Goal: Information Seeking & Learning: Learn about a topic

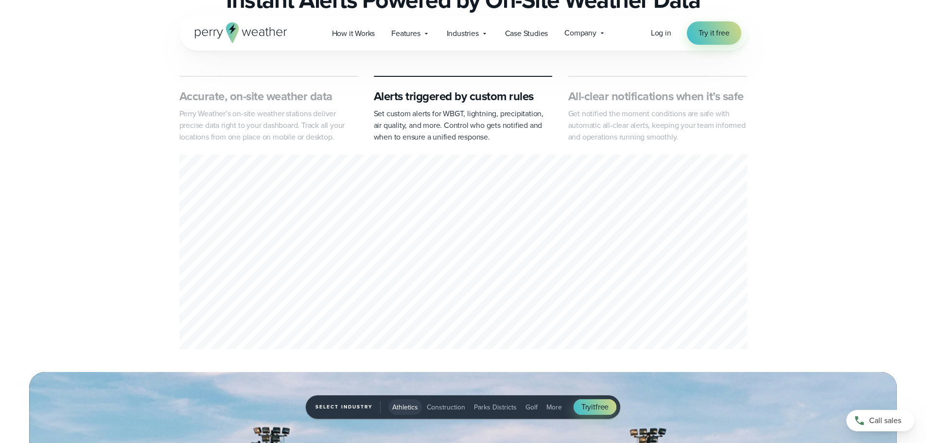
scroll to position [438, 0]
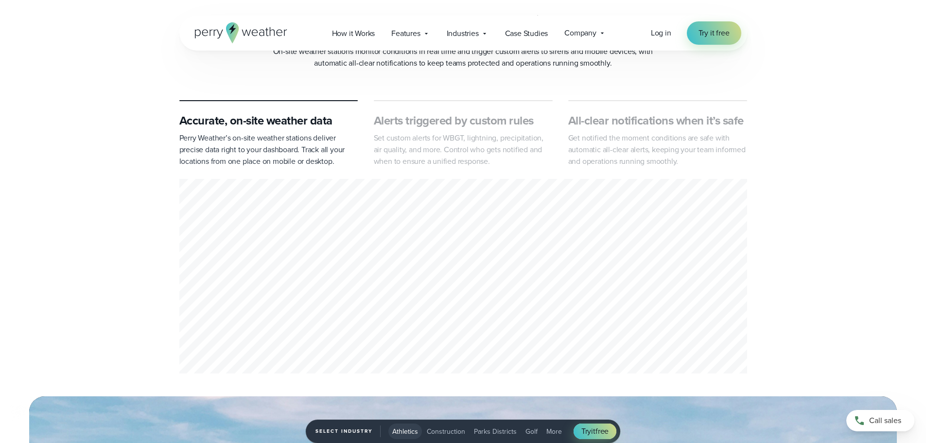
click at [442, 265] on div "1 of 3" at bounding box center [463, 278] width 568 height 198
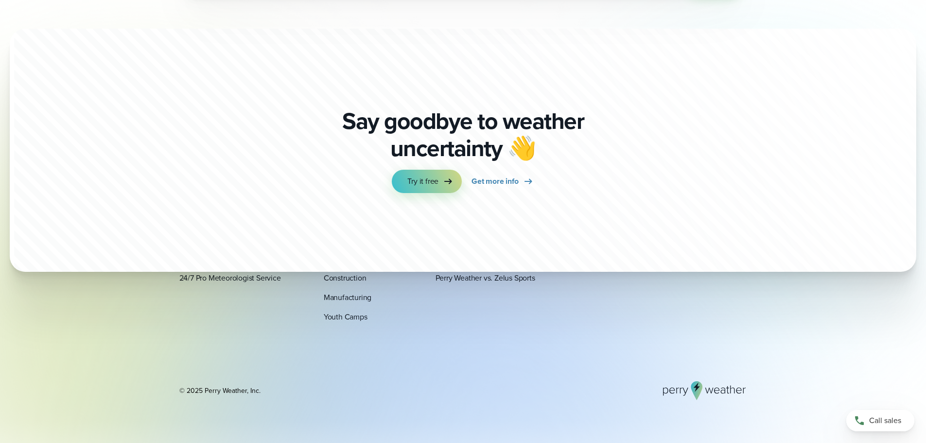
scroll to position [3277, 0]
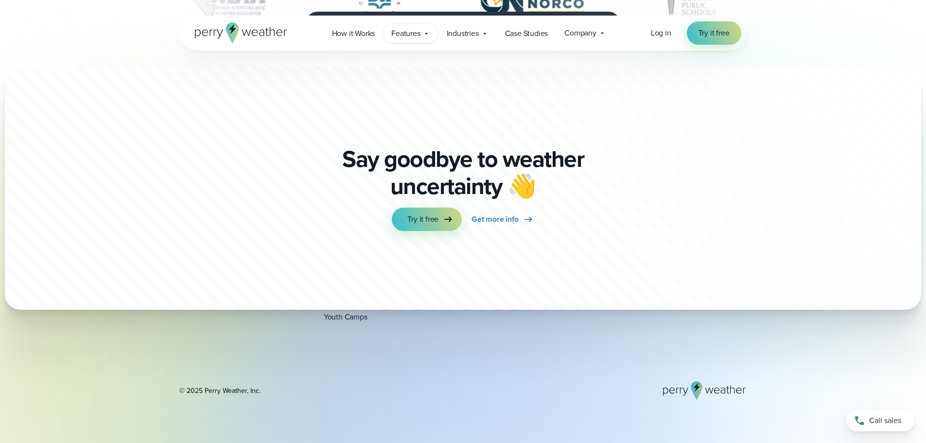
click at [412, 32] on span "Features" at bounding box center [405, 34] width 29 height 12
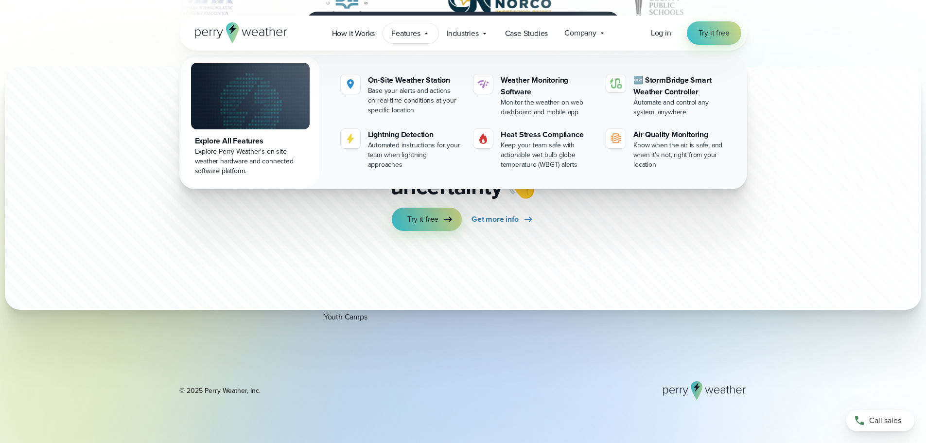
click at [799, 82] on div at bounding box center [555, 47] width 1100 height 550
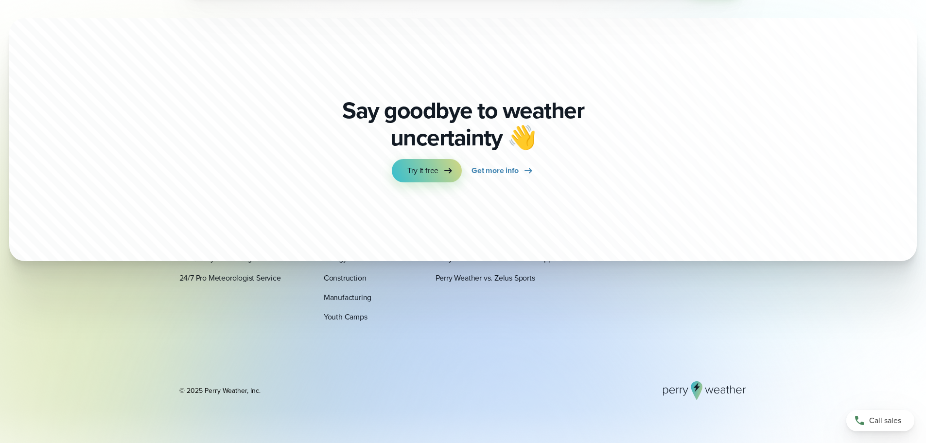
scroll to position [3472, 0]
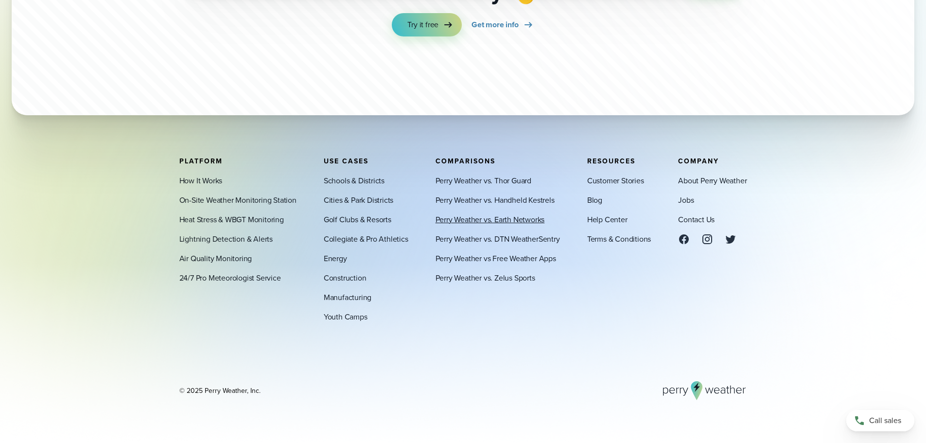
click at [514, 218] on link "Perry Weather vs. Earth Networks" at bounding box center [490, 219] width 109 height 12
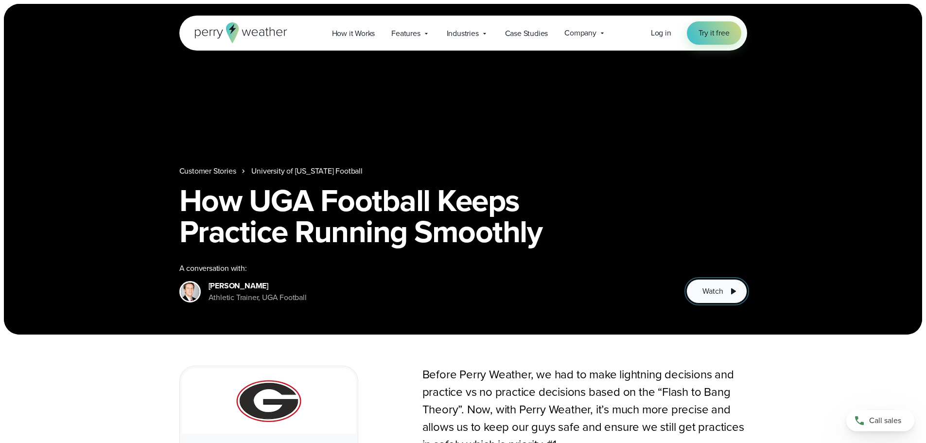
click at [712, 289] on span "Watch" at bounding box center [712, 291] width 20 height 12
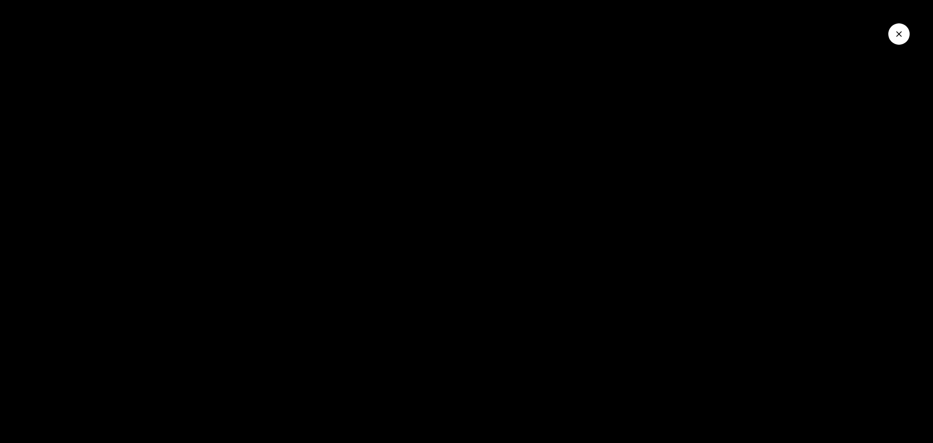
click at [902, 35] on icon "Close Video" at bounding box center [900, 34] width 10 height 10
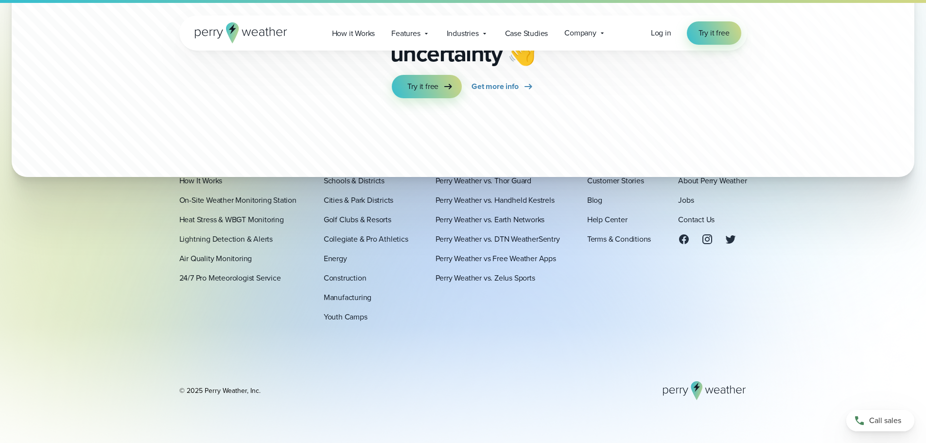
scroll to position [1593, 0]
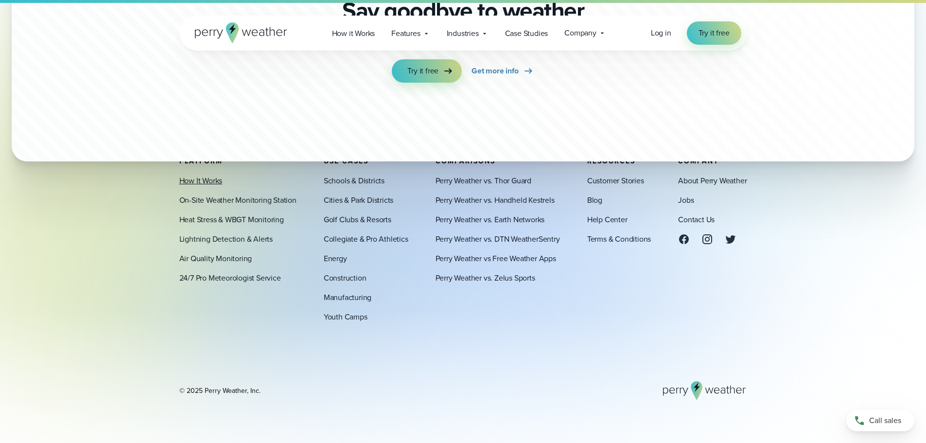
click at [208, 180] on link "How It Works" at bounding box center [200, 181] width 43 height 12
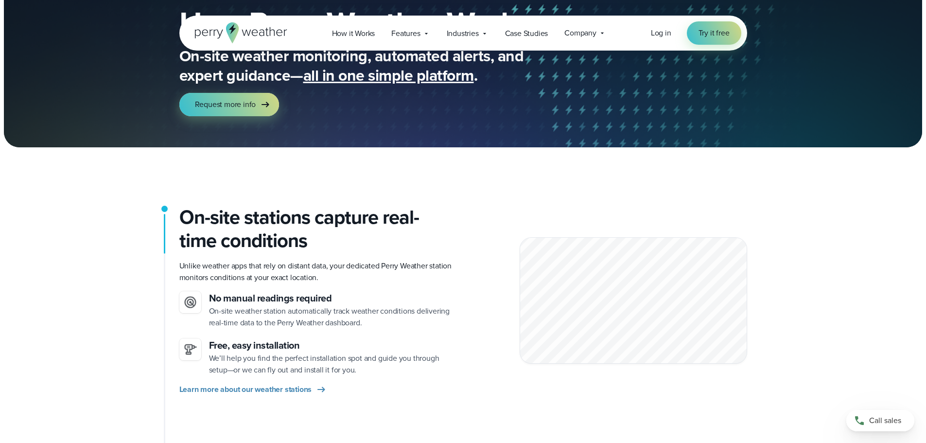
scroll to position [97, 0]
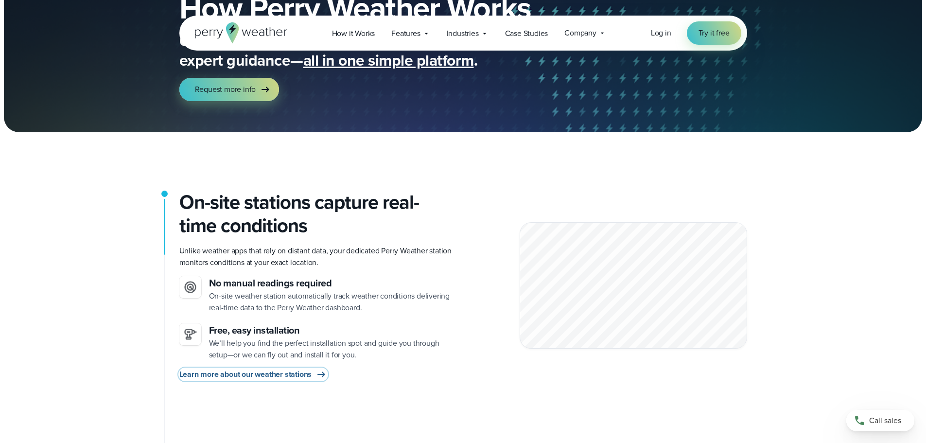
click at [298, 375] on span "Learn more about our weather stations" at bounding box center [245, 374] width 133 height 12
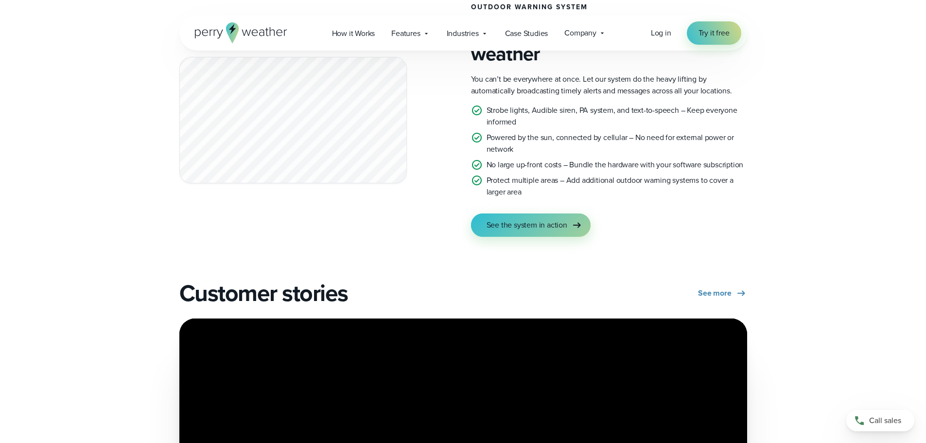
scroll to position [1750, 0]
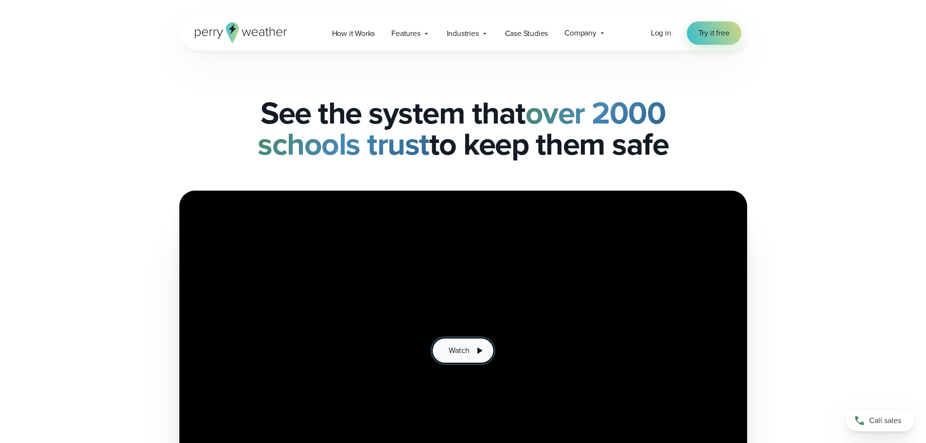
click at [471, 346] on button "Watch" at bounding box center [463, 350] width 60 height 24
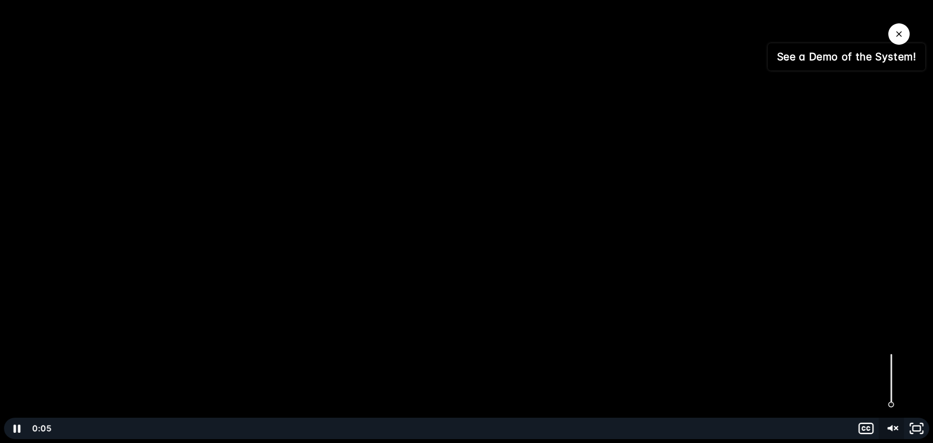
click at [898, 429] on g "Unmute" at bounding box center [896, 427] width 3 height 9
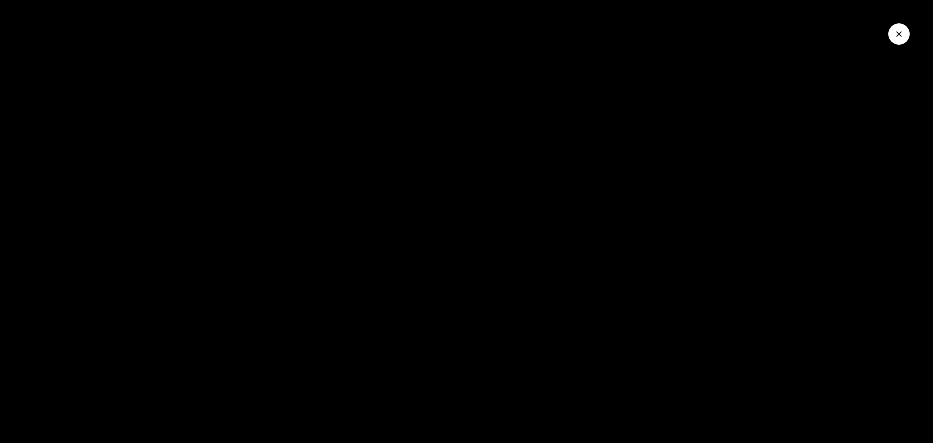
click at [899, 28] on button "Close Video" at bounding box center [899, 33] width 21 height 21
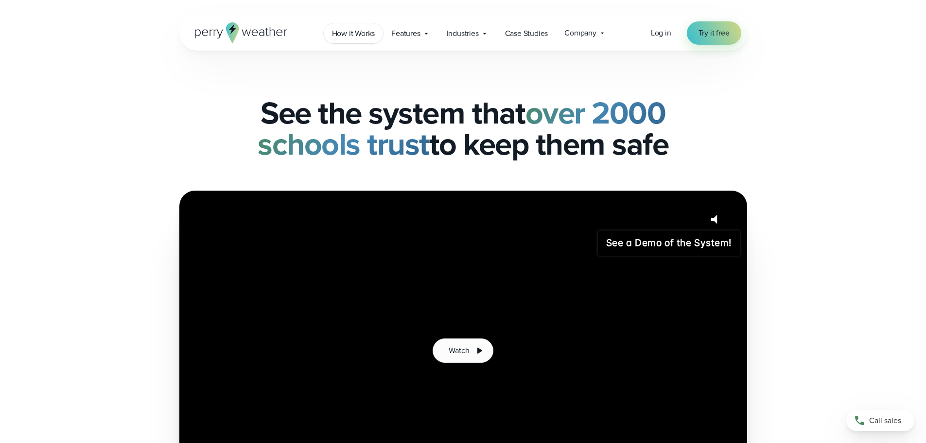
click at [358, 34] on span "How it Works" at bounding box center [353, 34] width 43 height 12
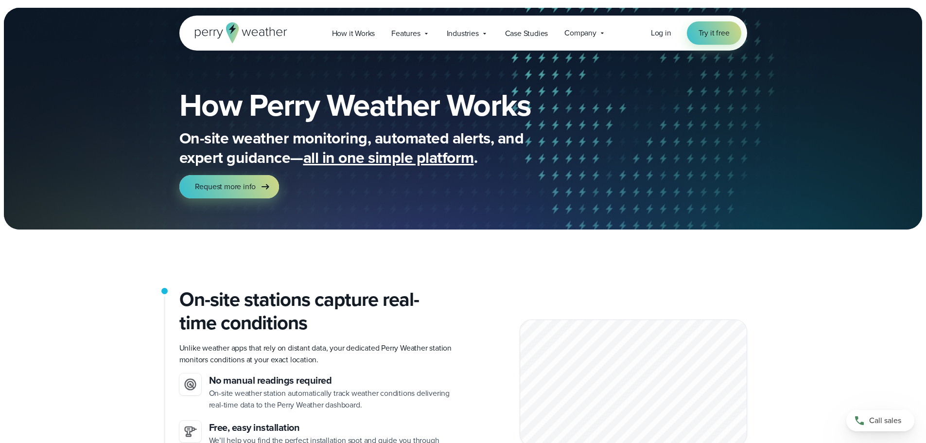
click at [231, 28] on icon at bounding box center [231, 29] width 7 height 10
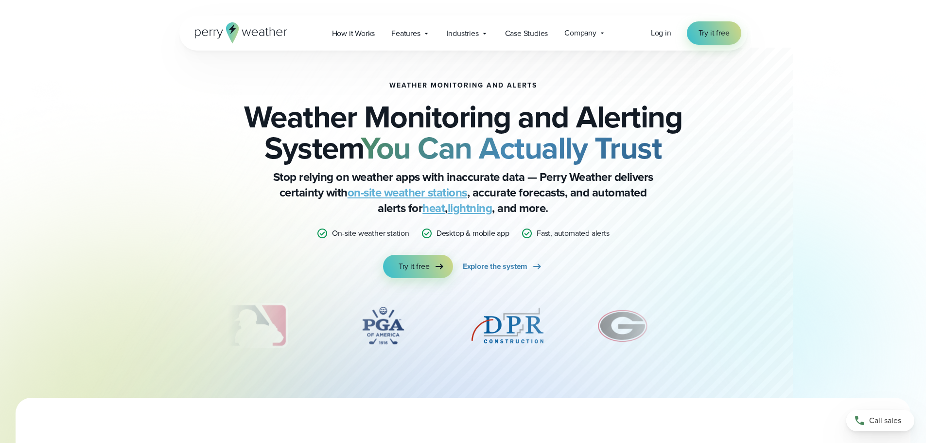
click at [250, 33] on icon at bounding box center [241, 32] width 92 height 21
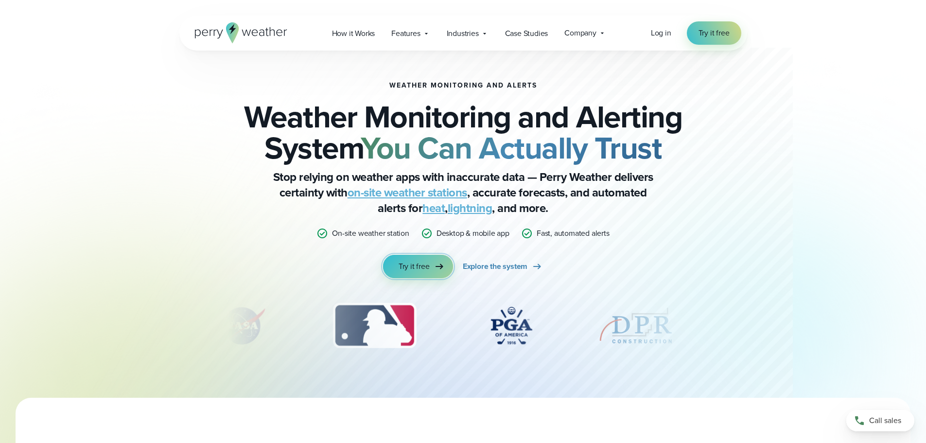
click at [431, 265] on link "Try it free" at bounding box center [418, 266] width 70 height 23
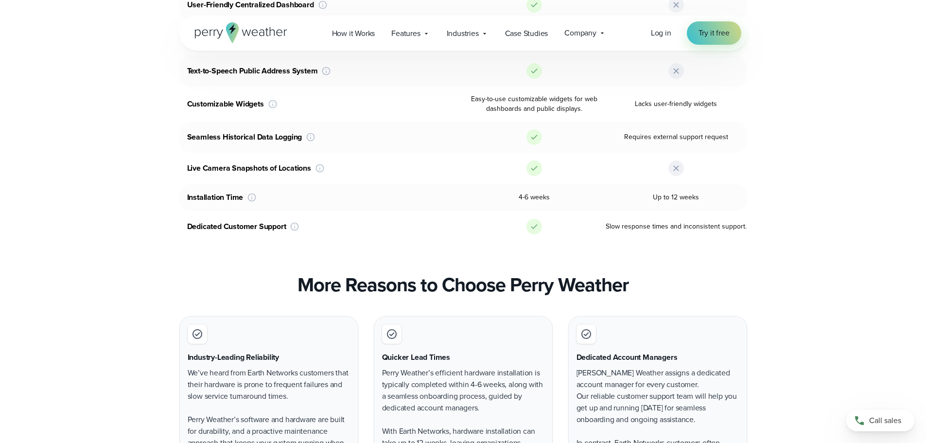
scroll to position [1799, 0]
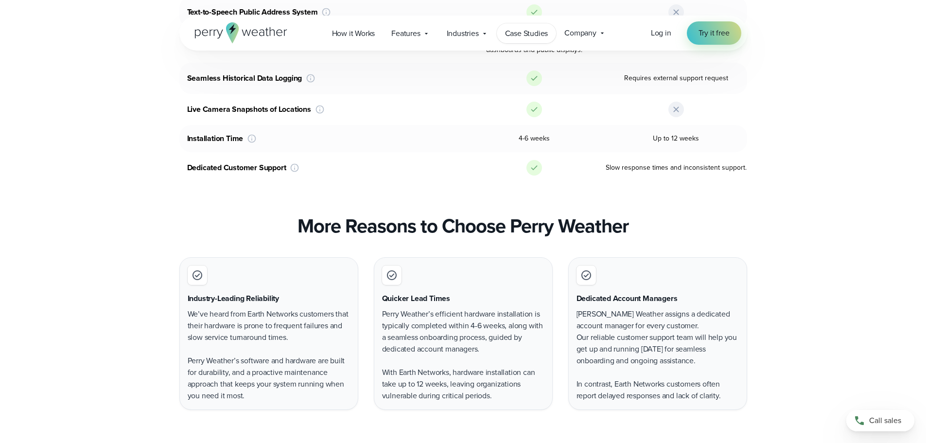
click at [525, 33] on span "Case Studies" at bounding box center [526, 34] width 43 height 12
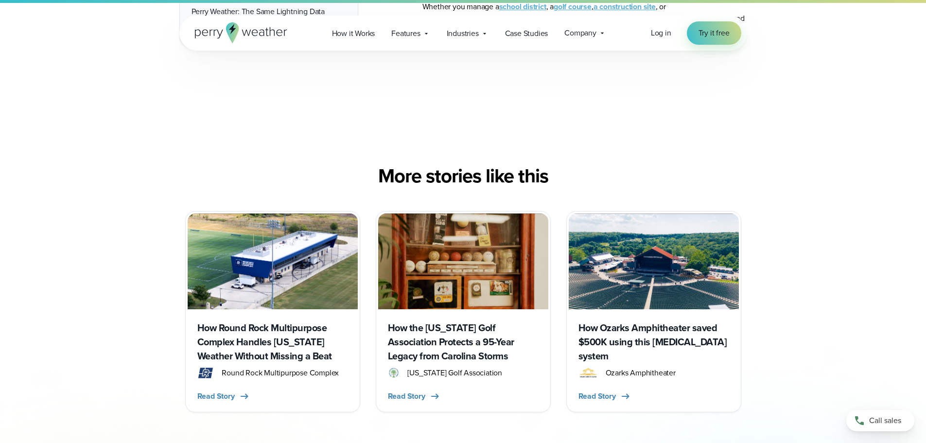
scroll to position [3986, 0]
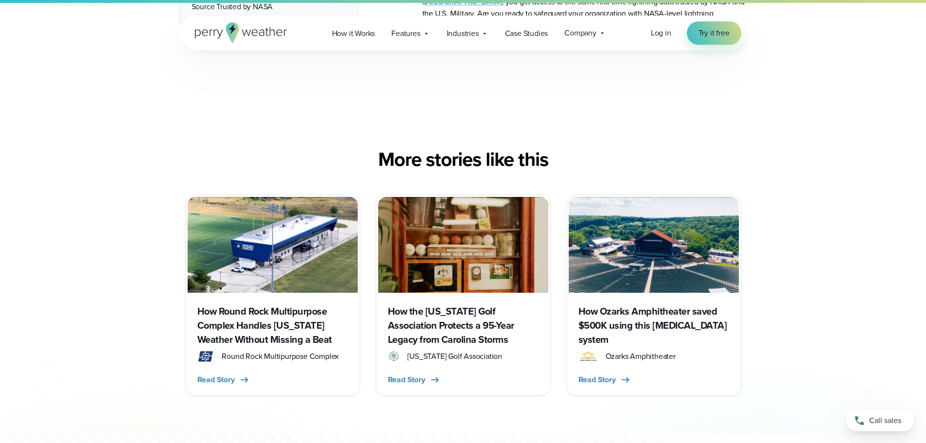
click at [261, 242] on img at bounding box center [273, 245] width 170 height 96
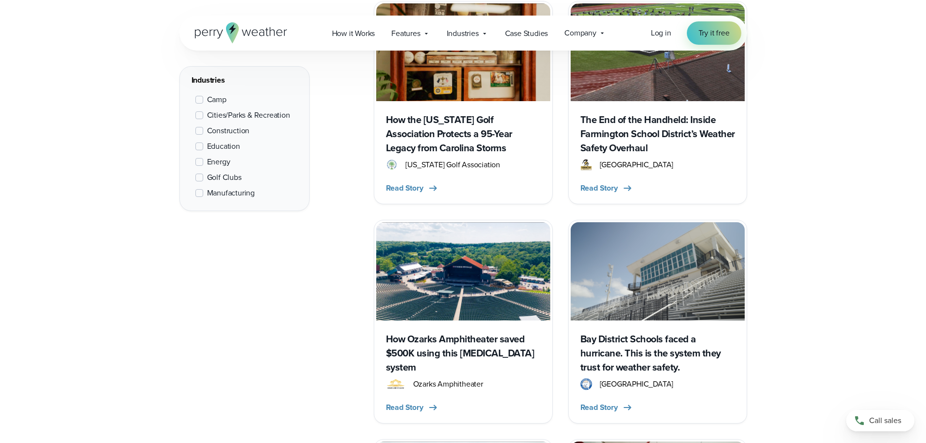
scroll to position [1167, 0]
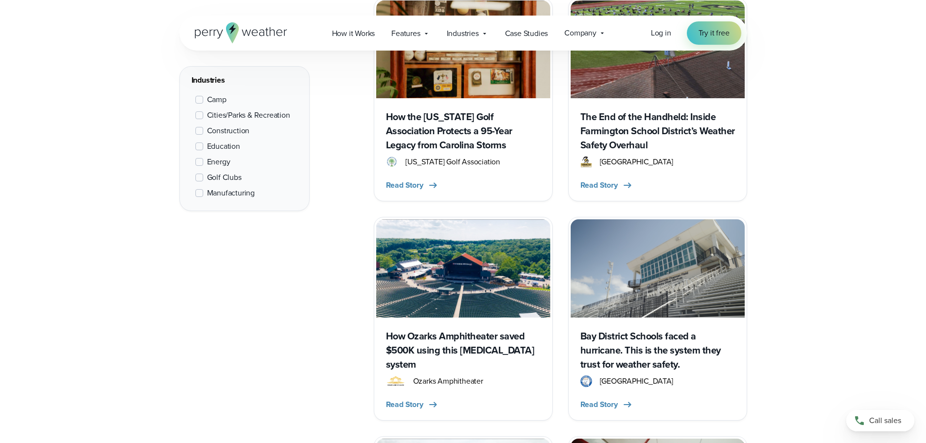
click at [476, 289] on img at bounding box center [463, 268] width 174 height 98
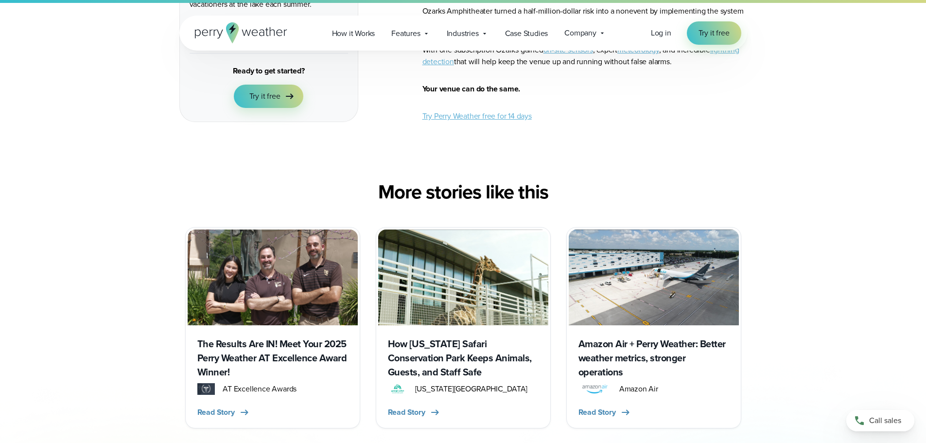
scroll to position [3014, 0]
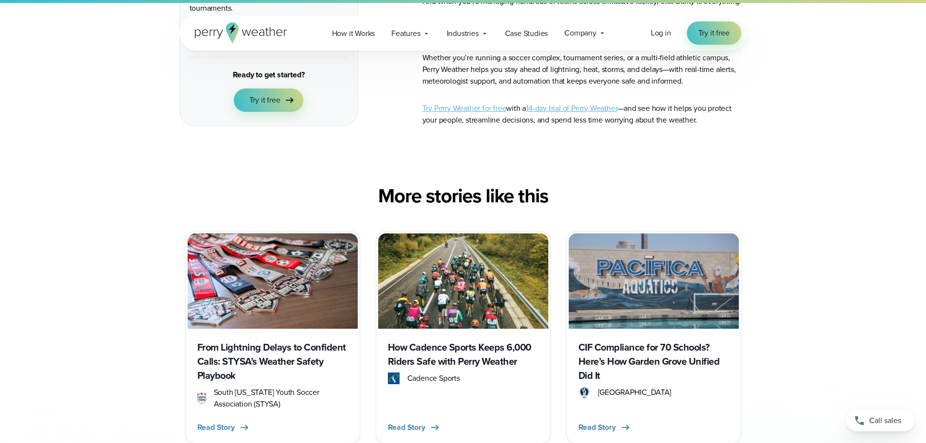
scroll to position [3500, 0]
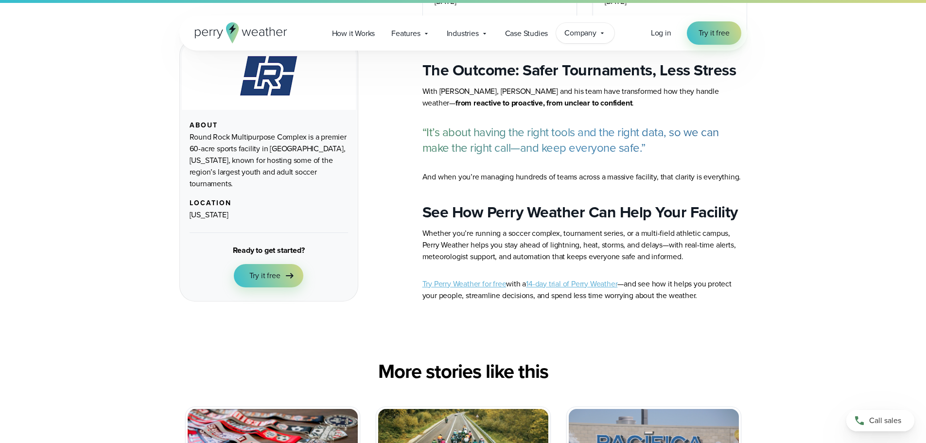
click at [593, 33] on span "Company" at bounding box center [580, 33] width 32 height 12
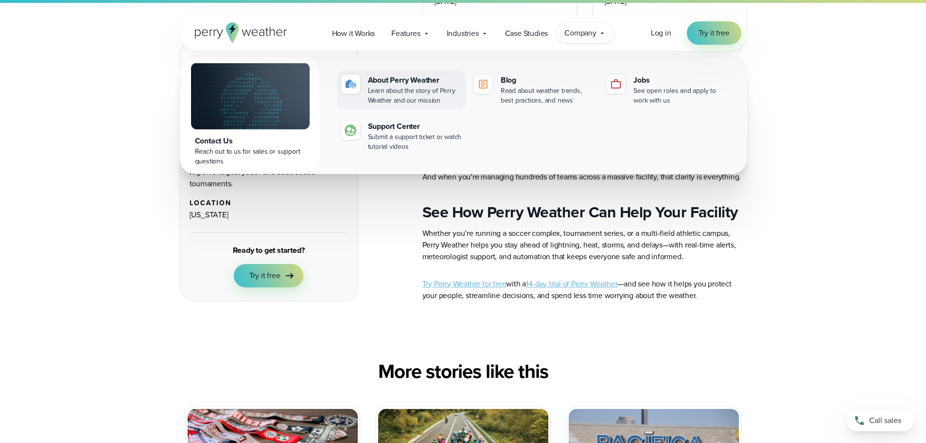
click at [377, 80] on div "About Perry Weather" at bounding box center [415, 80] width 94 height 12
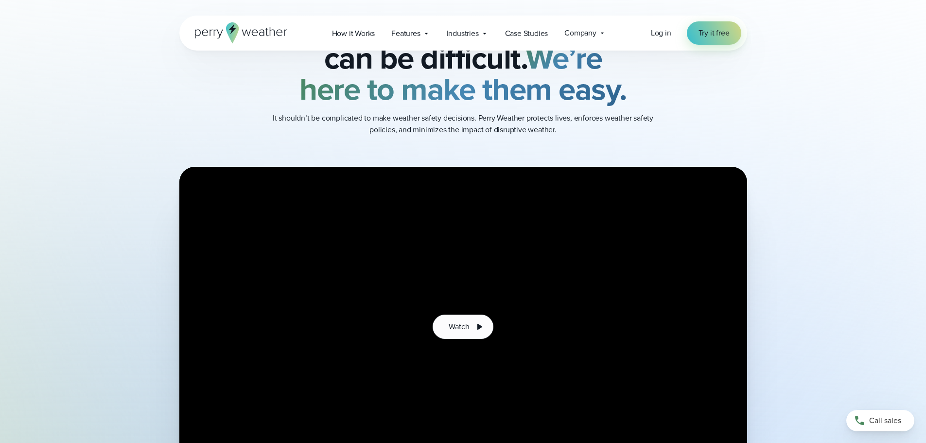
scroll to position [146, 0]
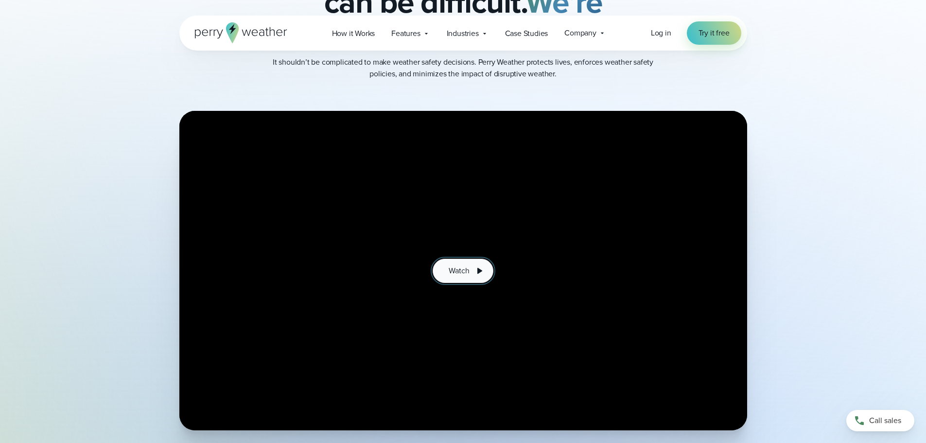
click at [469, 274] on span "Watch" at bounding box center [459, 271] width 20 height 12
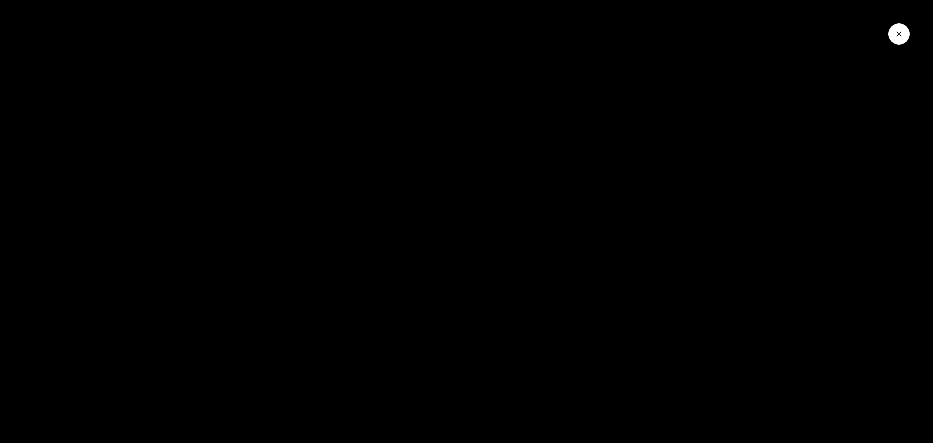
click at [895, 29] on button "Close Video" at bounding box center [899, 33] width 21 height 21
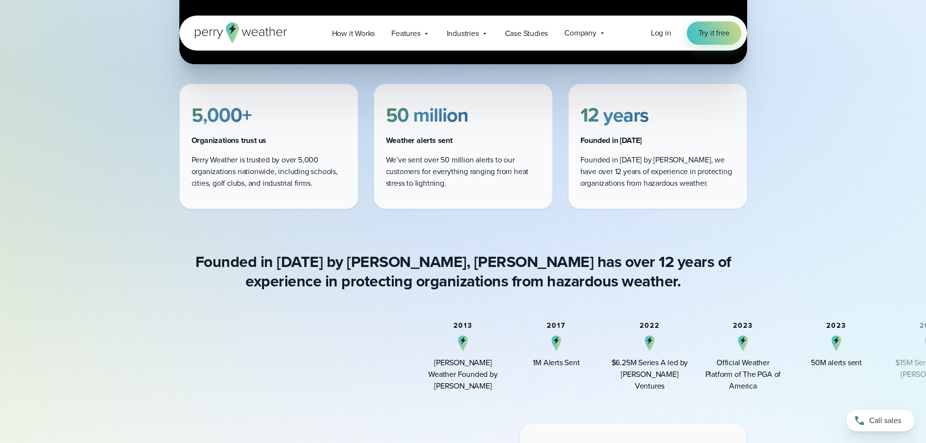
scroll to position [583, 0]
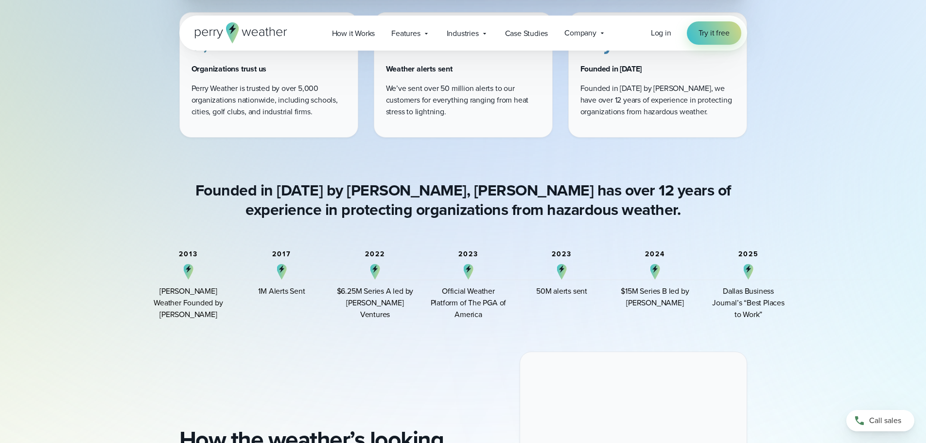
drag, startPoint x: 833, startPoint y: 295, endPoint x: 559, endPoint y: 308, distance: 275.0
click at [559, 308] on div "2023 50M alerts sent" at bounding box center [562, 285] width 78 height 70
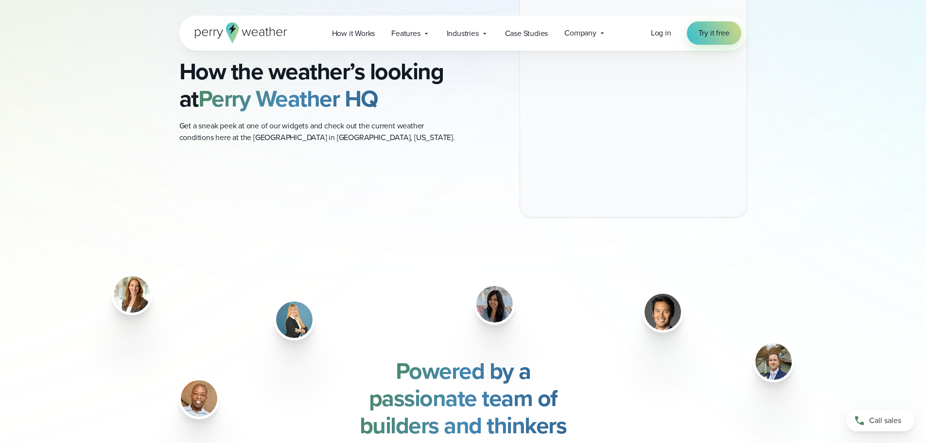
scroll to position [826, 0]
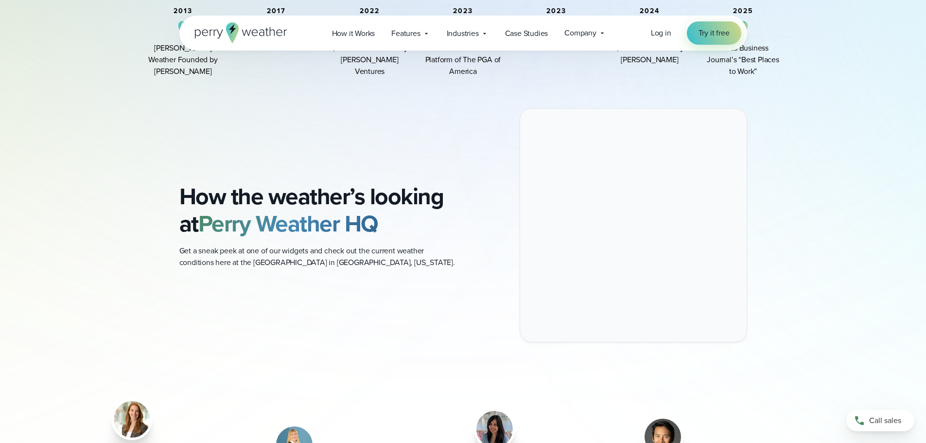
drag, startPoint x: 281, startPoint y: 253, endPoint x: 316, endPoint y: 266, distance: 37.2
click at [283, 254] on p "Get a sneak peek at one of our widgets and check out the current weather condit…" at bounding box center [317, 256] width 276 height 23
drag, startPoint x: 317, startPoint y: 266, endPoint x: 332, endPoint y: 263, distance: 14.8
click at [329, 264] on p "Get a sneak peek at one of our widgets and check out the current weather condit…" at bounding box center [317, 256] width 276 height 23
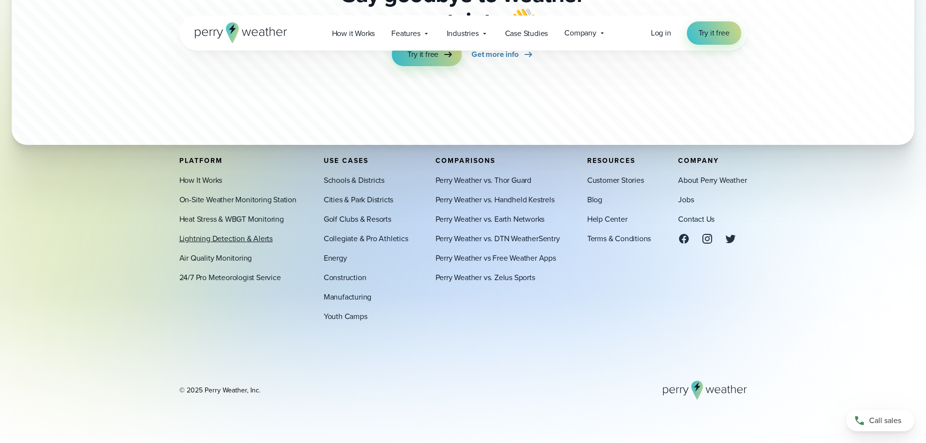
scroll to position [2742, 0]
